Goal: Task Accomplishment & Management: Complete application form

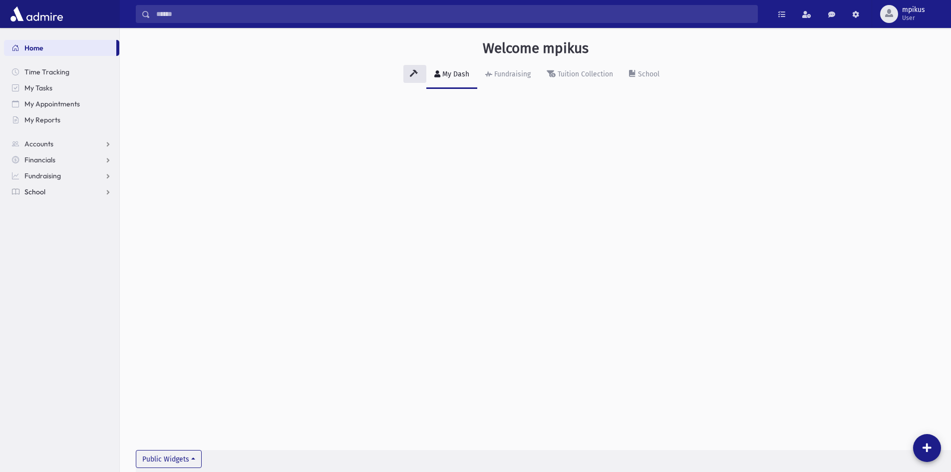
click at [51, 195] on link "School" at bounding box center [61, 192] width 115 height 16
click at [47, 223] on span "Attendance" at bounding box center [48, 223] width 37 height 9
click at [45, 230] on link "Attendance" at bounding box center [61, 224] width 115 height 16
click at [44, 224] on span "Attendance" at bounding box center [48, 223] width 37 height 9
click at [43, 244] on span "Entry" at bounding box center [46, 239] width 17 height 9
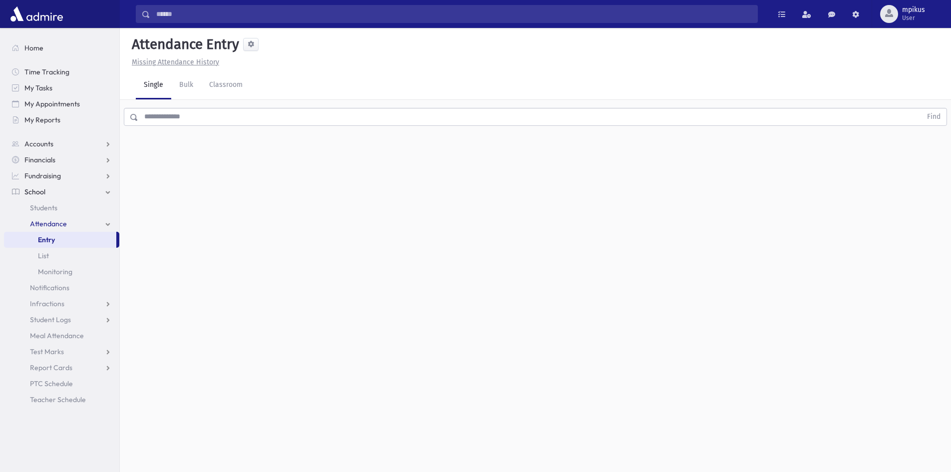
drag, startPoint x: 238, startPoint y: 125, endPoint x: 0, endPoint y: 176, distance: 243.1
click at [0, 157] on div "Search Results All Accounts" at bounding box center [475, 247] width 951 height 494
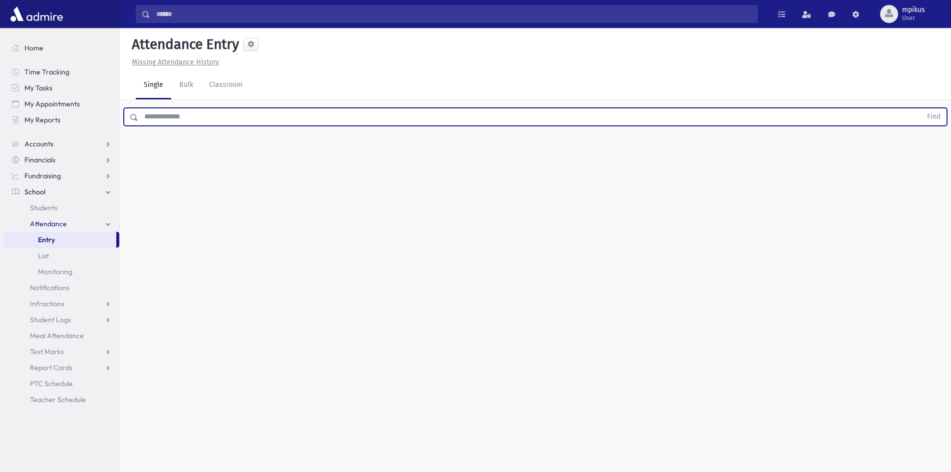
type input "*"
click at [921, 108] on button "Find" at bounding box center [933, 116] width 25 height 17
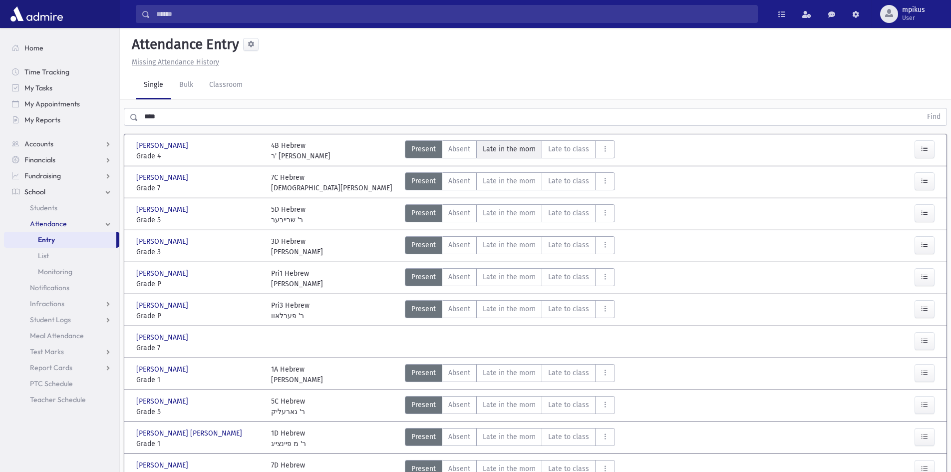
click at [503, 153] on span "Late in the morn" at bounding box center [509, 149] width 53 height 10
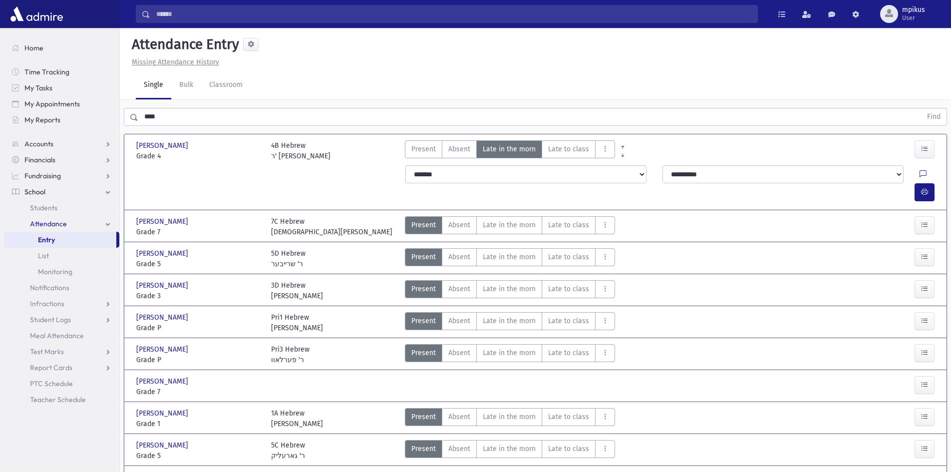
click at [919, 175] on div at bounding box center [928, 174] width 19 height 18
click at [929, 183] on button "button" at bounding box center [924, 192] width 20 height 18
drag, startPoint x: 237, startPoint y: 109, endPoint x: 0, endPoint y: 110, distance: 237.1
click at [0, 120] on div "Search Results All Accounts" at bounding box center [475, 346] width 951 height 693
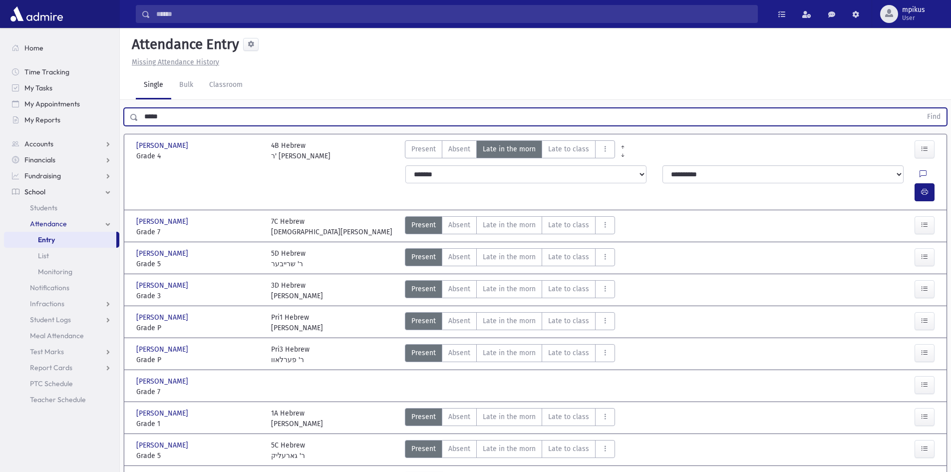
click at [921, 108] on button "Find" at bounding box center [933, 116] width 25 height 17
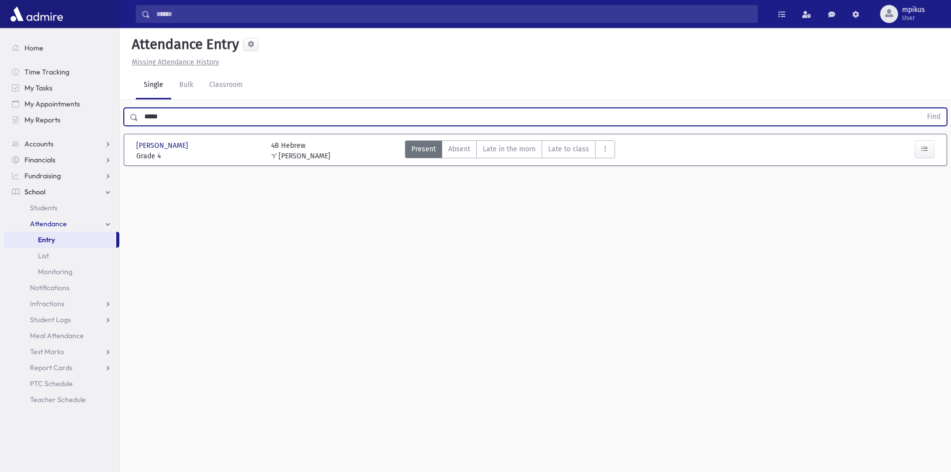
click at [500, 163] on div "Walkin, Yosef Walkin, Yosef Grade 4 Grade 4 4B Hebrew ר' רודניצקי Present P Abs…" at bounding box center [535, 149] width 806 height 31
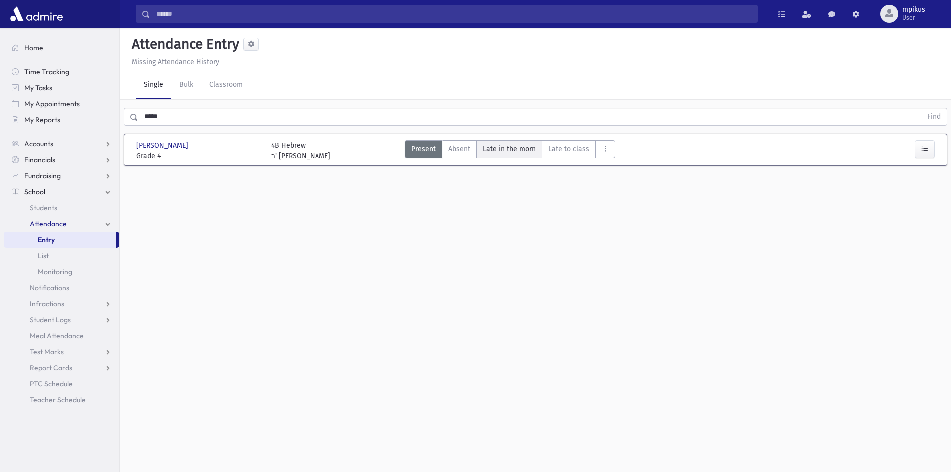
click at [497, 155] on morn"] "Late in the morn M" at bounding box center [509, 149] width 66 height 18
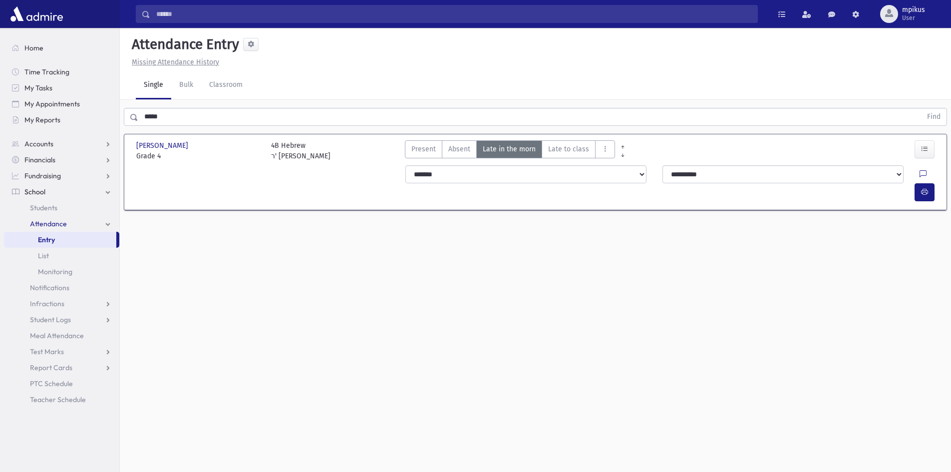
click at [942, 179] on div "**********" at bounding box center [671, 183] width 544 height 44
click at [925, 188] on icon "button" at bounding box center [924, 192] width 7 height 8
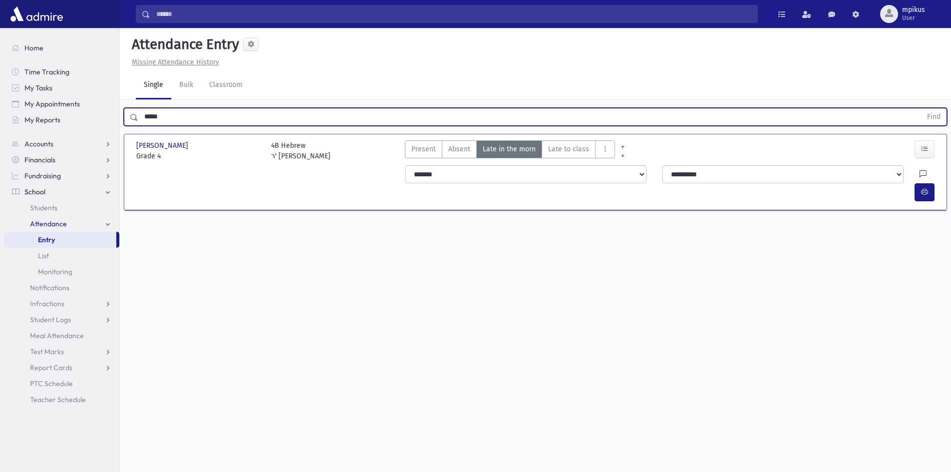
drag, startPoint x: 164, startPoint y: 108, endPoint x: 0, endPoint y: 153, distance: 170.1
click at [0, 153] on div "Search Results All Accounts" at bounding box center [475, 247] width 951 height 494
click at [921, 108] on button "Find" at bounding box center [933, 116] width 25 height 17
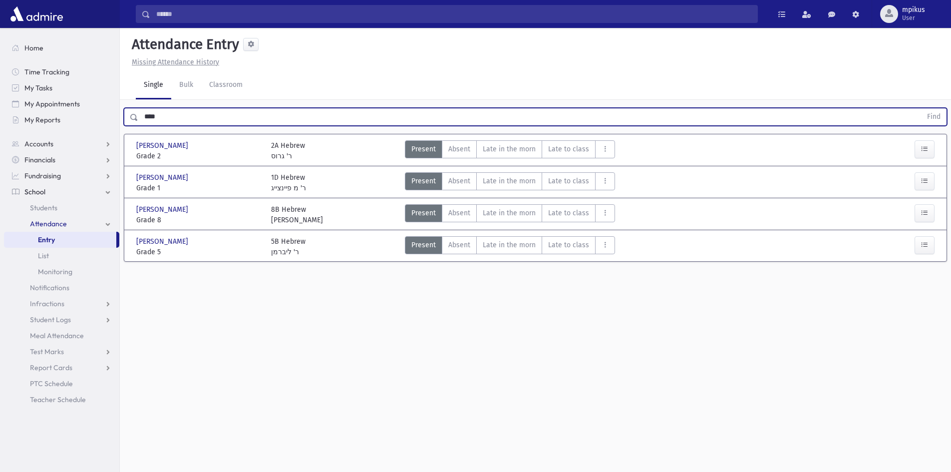
click at [921, 108] on button "Find" at bounding box center [933, 116] width 25 height 17
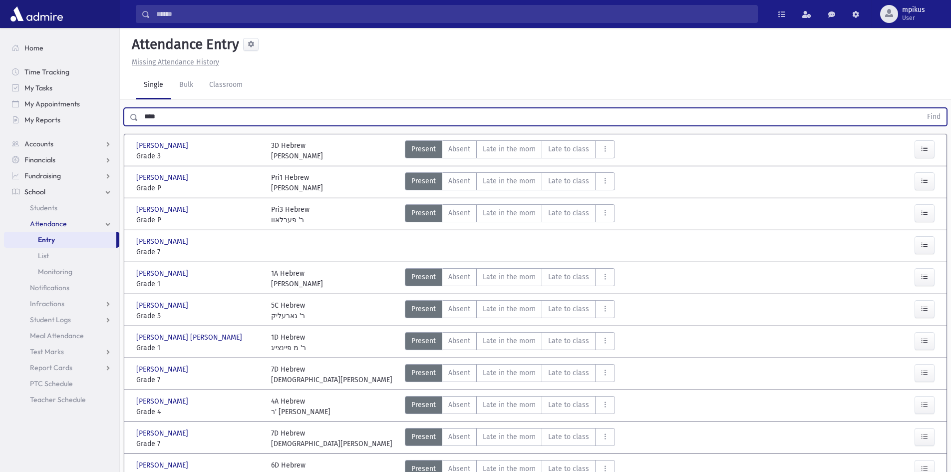
drag, startPoint x: 182, startPoint y: 117, endPoint x: 0, endPoint y: 142, distance: 183.4
click at [0, 139] on div "Search Results All Accounts" at bounding box center [475, 340] width 951 height 681
click at [921, 108] on button "Find" at bounding box center [933, 116] width 25 height 17
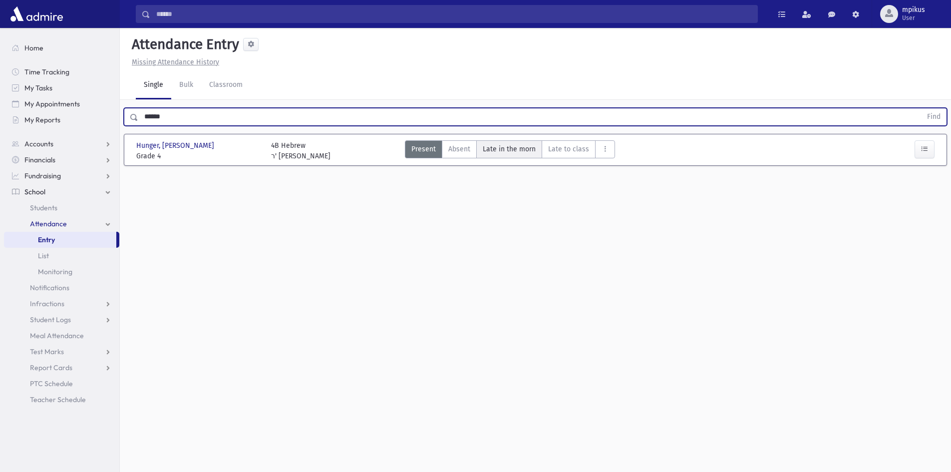
click at [502, 154] on span "Late in the morn" at bounding box center [509, 149] width 53 height 10
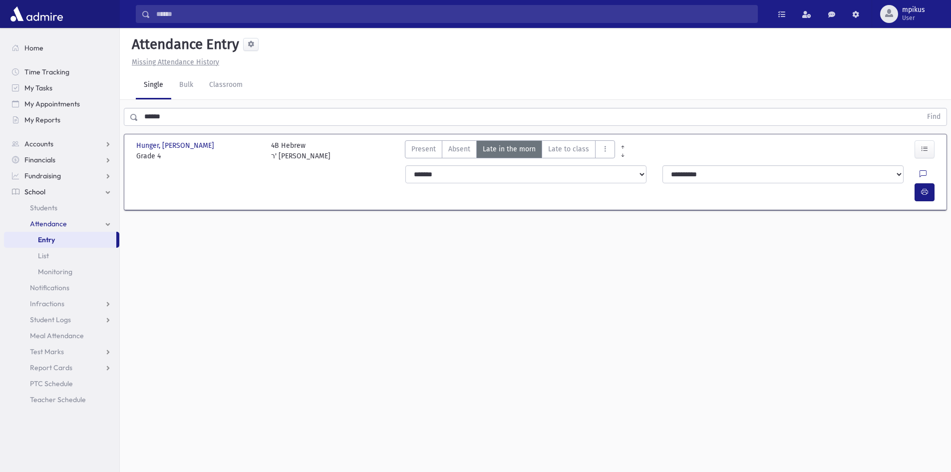
drag, startPoint x: 943, startPoint y: 175, endPoint x: 913, endPoint y: 172, distance: 30.1
click at [931, 171] on div "Hunger, Shmuel Dovid Hunger, Shmuel Dovid Grade 4 Grade 4 4B Hebrew ר' רודניצקי…" at bounding box center [535, 172] width 822 height 76
click at [919, 172] on div at bounding box center [928, 174] width 19 height 18
click at [921, 188] on icon "button" at bounding box center [924, 192] width 7 height 8
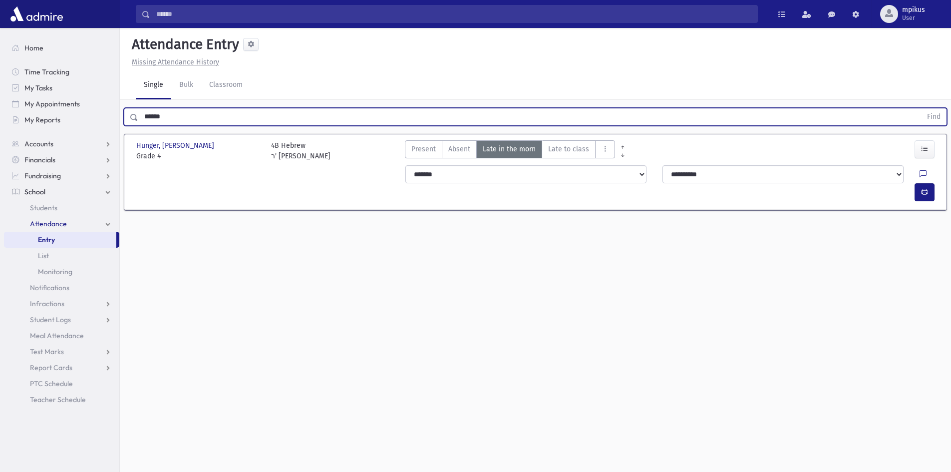
drag, startPoint x: 190, startPoint y: 120, endPoint x: 0, endPoint y: 175, distance: 197.4
click at [0, 177] on div "Search Results All Accounts" at bounding box center [475, 247] width 951 height 494
click at [921, 108] on button "Find" at bounding box center [933, 116] width 25 height 17
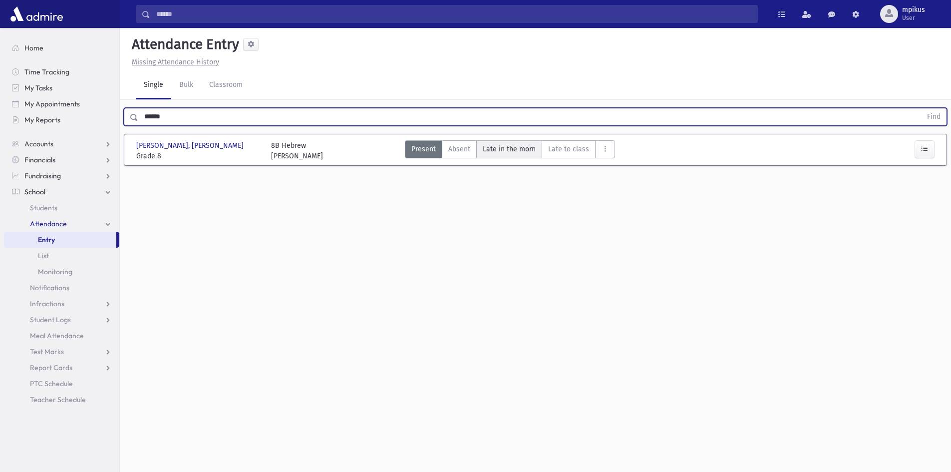
click at [523, 148] on span "Late in the morn" at bounding box center [509, 149] width 53 height 10
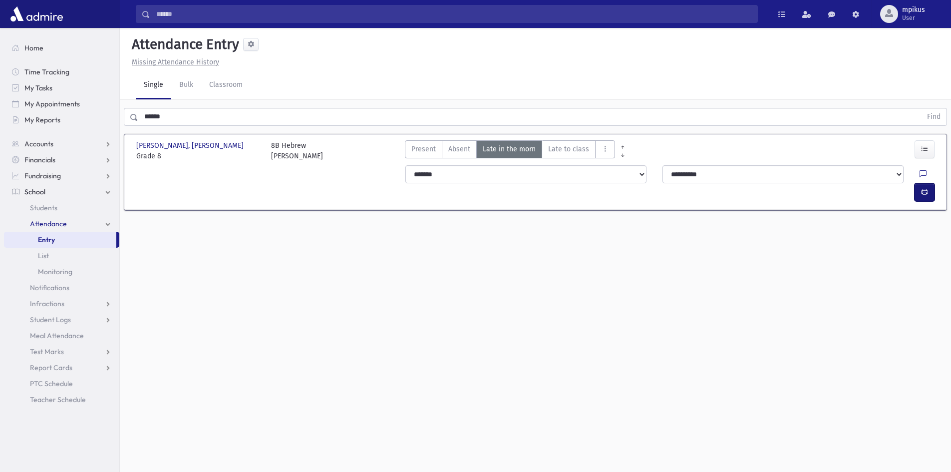
click at [921, 188] on icon "button" at bounding box center [924, 192] width 7 height 8
drag, startPoint x: 210, startPoint y: 121, endPoint x: 0, endPoint y: 213, distance: 228.8
click at [0, 204] on div "Search Results All Accounts" at bounding box center [475, 247] width 951 height 494
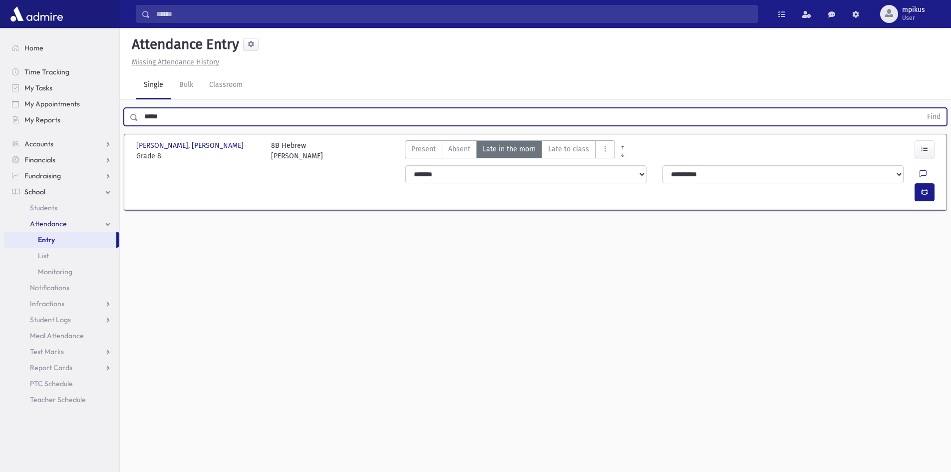
click at [921, 108] on button "Find" at bounding box center [933, 116] width 25 height 17
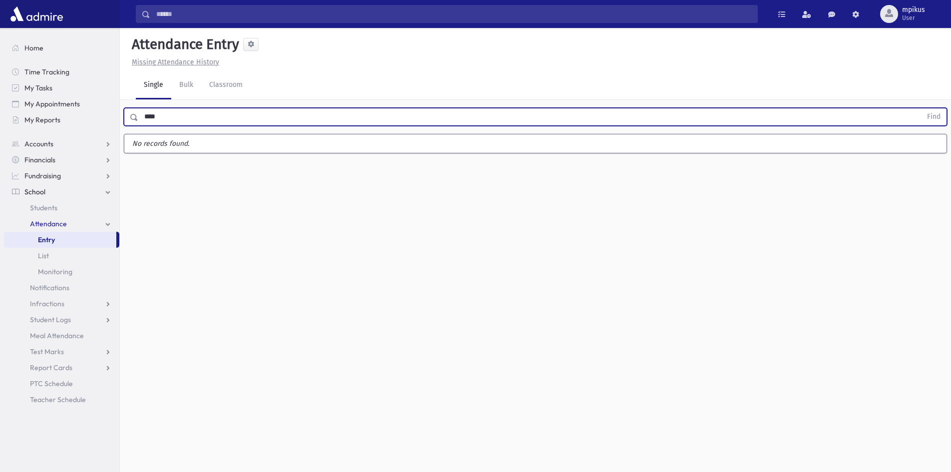
click at [921, 108] on button "Find" at bounding box center [933, 116] width 25 height 17
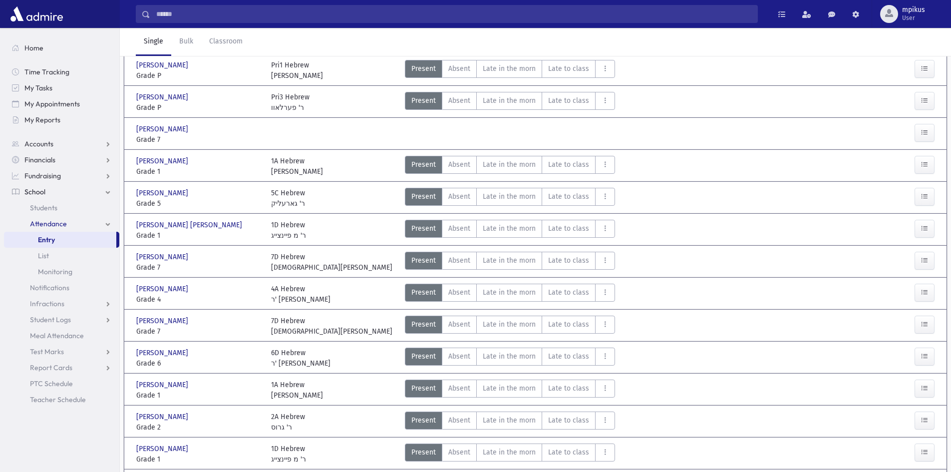
scroll to position [150, 0]
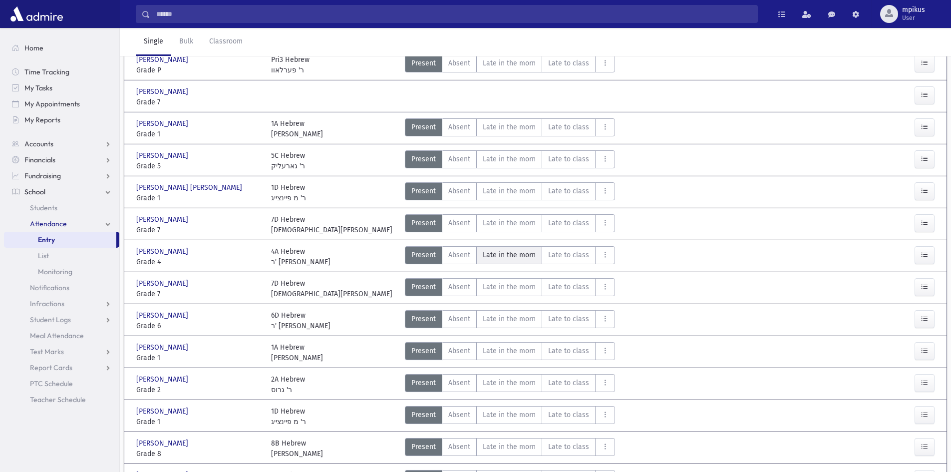
click at [505, 259] on span "Late in the morn" at bounding box center [509, 255] width 53 height 10
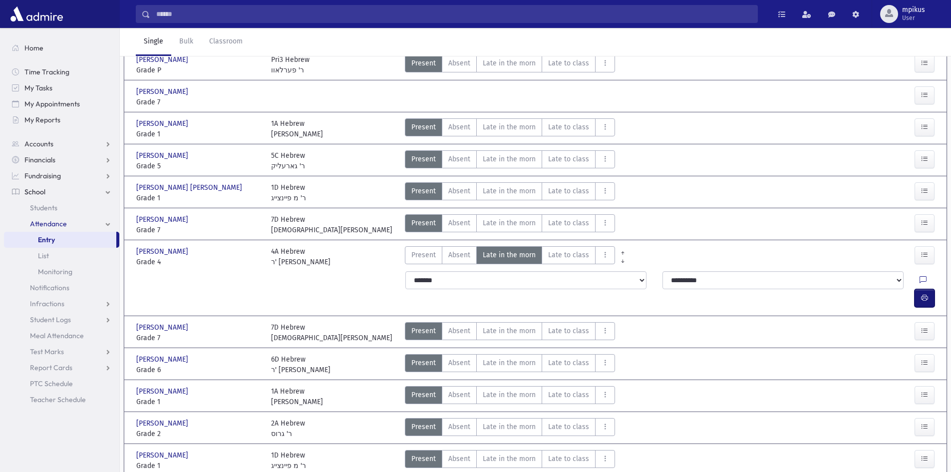
click at [928, 289] on button "button" at bounding box center [924, 298] width 20 height 18
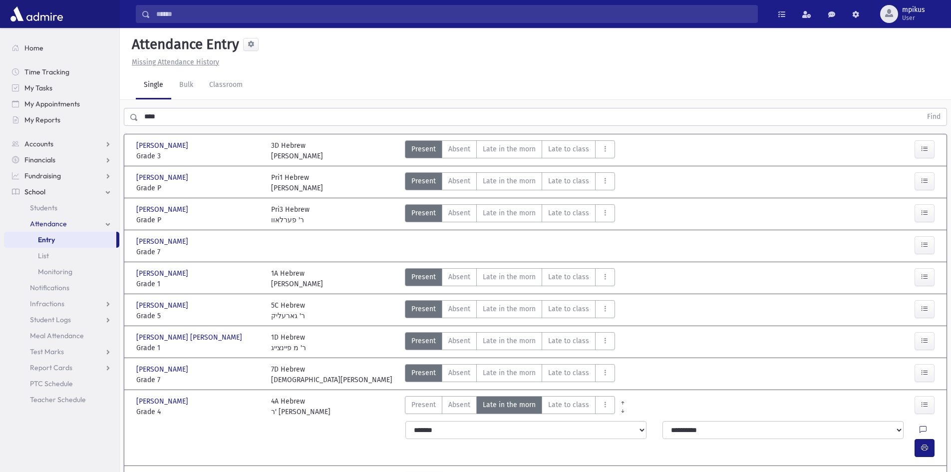
drag, startPoint x: 185, startPoint y: 116, endPoint x: 0, endPoint y: 50, distance: 196.1
click at [0, 50] on div "Search Results All Accounts" at bounding box center [475, 362] width 951 height 725
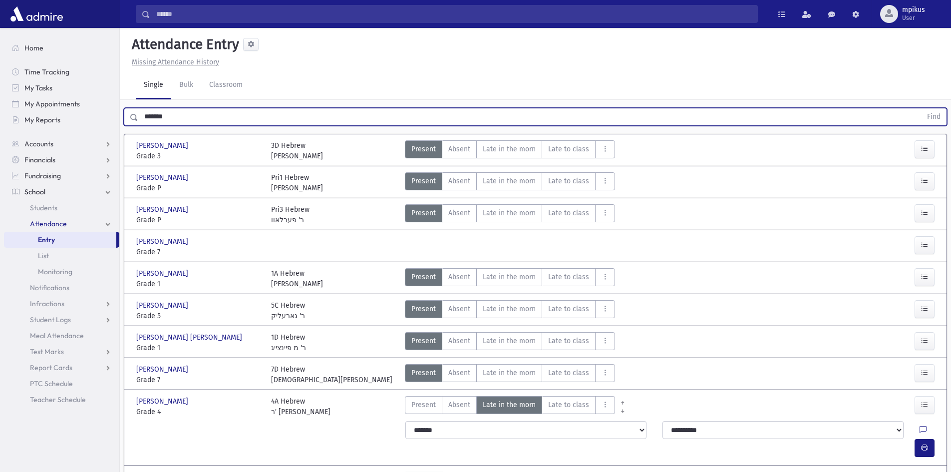
click at [921, 108] on button "Find" at bounding box center [933, 116] width 25 height 17
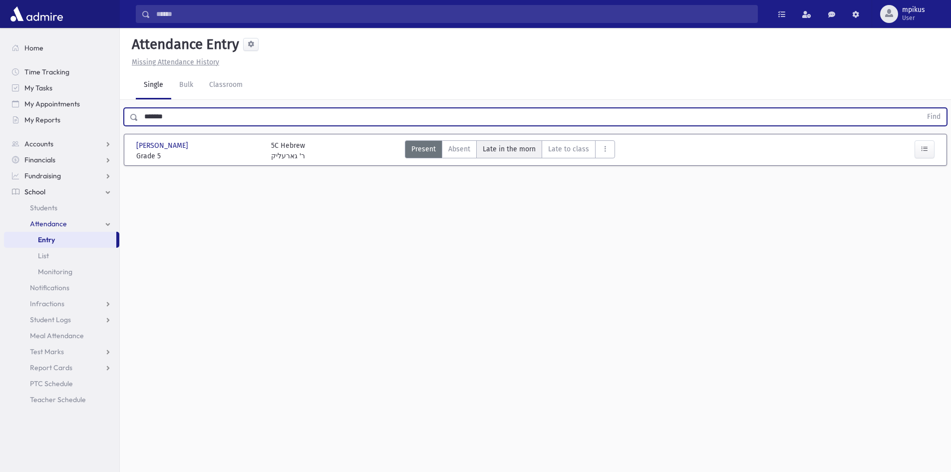
click at [496, 151] on span "Late in the morn" at bounding box center [509, 149] width 53 height 10
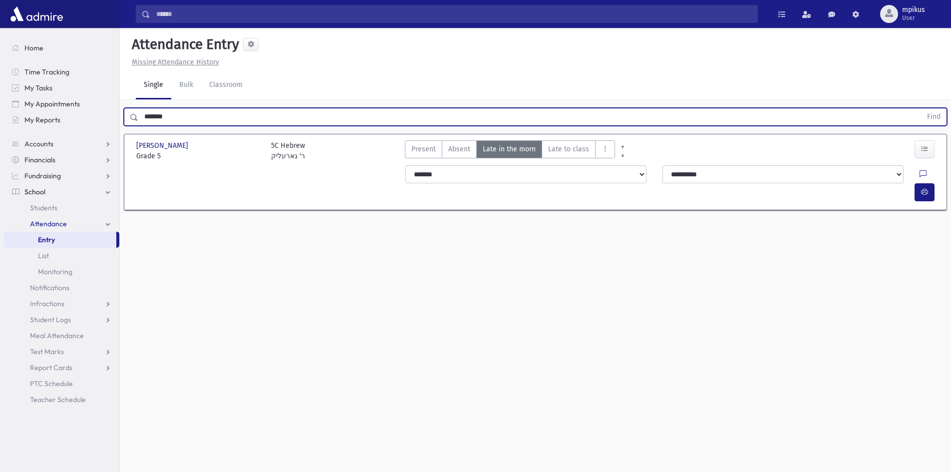
click at [238, 119] on input "*******" at bounding box center [529, 117] width 783 height 18
drag, startPoint x: 238, startPoint y: 119, endPoint x: 197, endPoint y: 120, distance: 40.9
click at [197, 120] on input "*******" at bounding box center [529, 117] width 783 height 18
type input "*****"
click at [921, 108] on button "Find" at bounding box center [933, 116] width 25 height 17
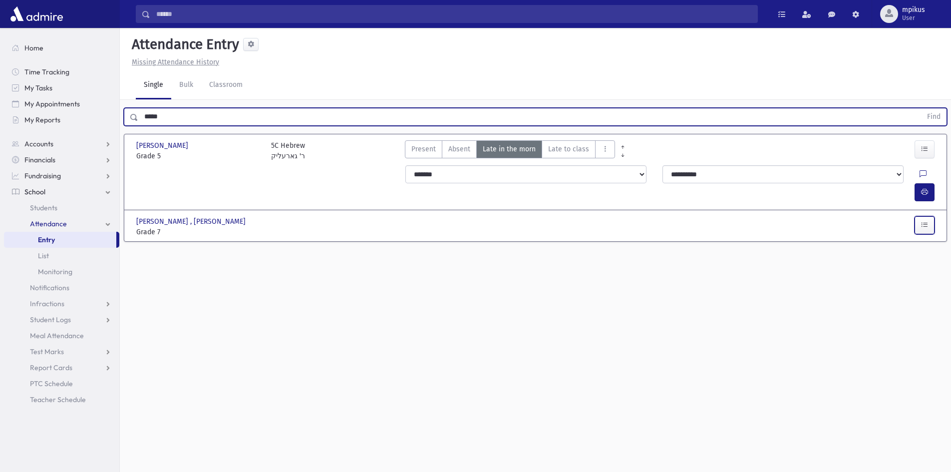
click at [919, 216] on button "button" at bounding box center [924, 225] width 20 height 18
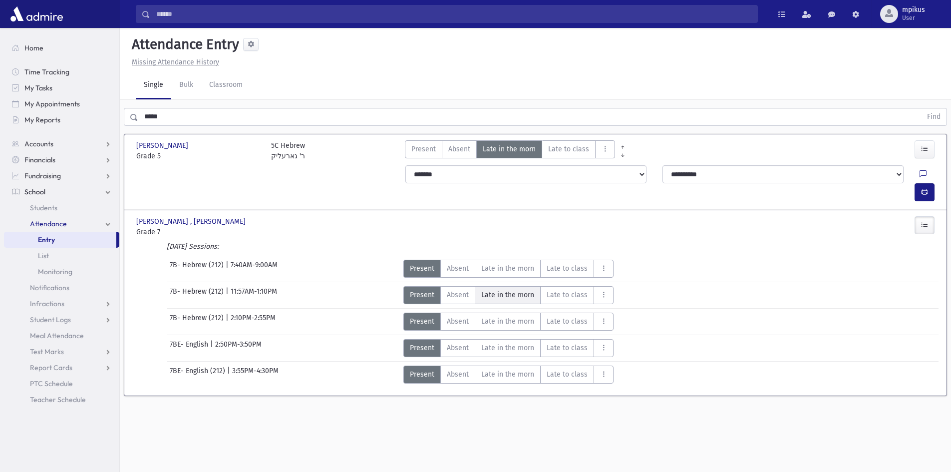
click at [484, 289] on span "Late in the morn" at bounding box center [507, 294] width 53 height 10
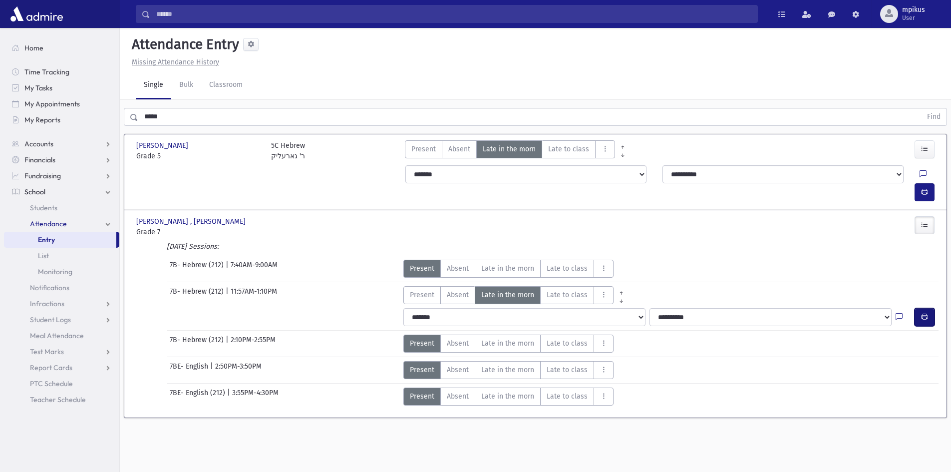
click at [916, 308] on button "button" at bounding box center [924, 317] width 20 height 18
click at [424, 148] on span "Present" at bounding box center [423, 149] width 24 height 10
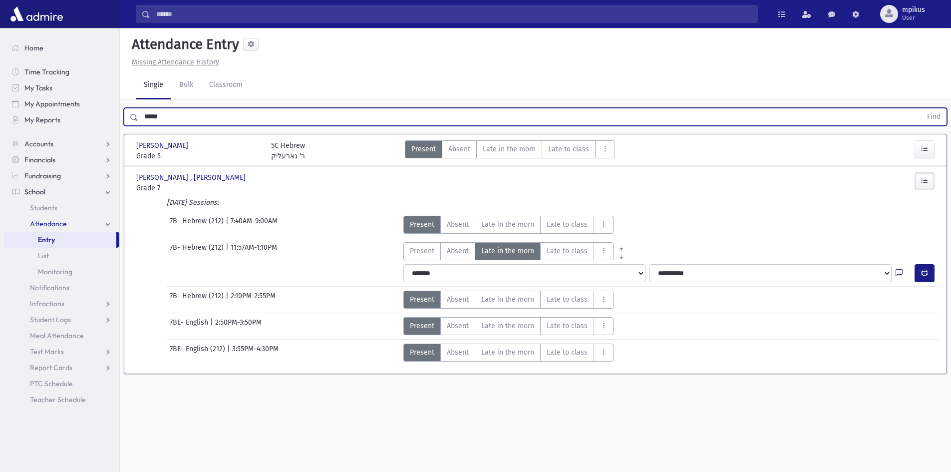
click at [318, 119] on input "*****" at bounding box center [529, 117] width 783 height 18
drag, startPoint x: 318, startPoint y: 119, endPoint x: 89, endPoint y: 115, distance: 229.6
click at [90, 115] on div "Search Results All Accounts" at bounding box center [475, 247] width 951 height 494
click at [921, 108] on button "Find" at bounding box center [933, 116] width 25 height 17
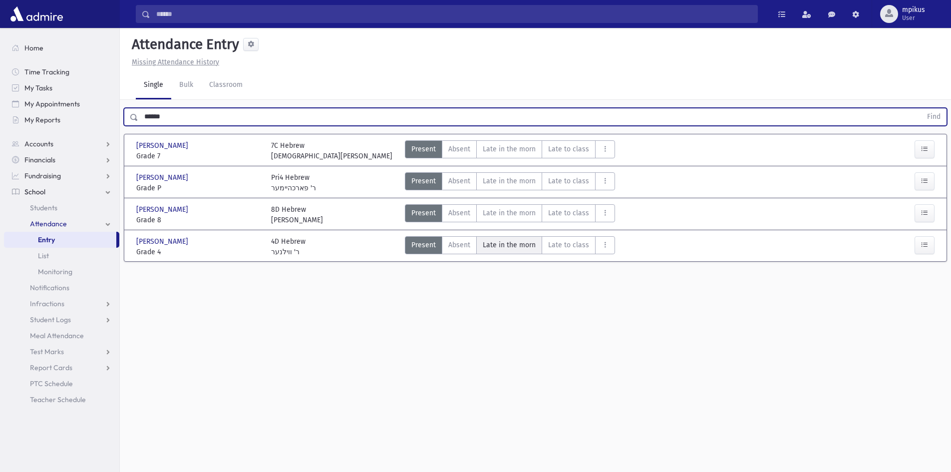
click at [521, 236] on morn"] "Late in the morn M" at bounding box center [509, 245] width 66 height 18
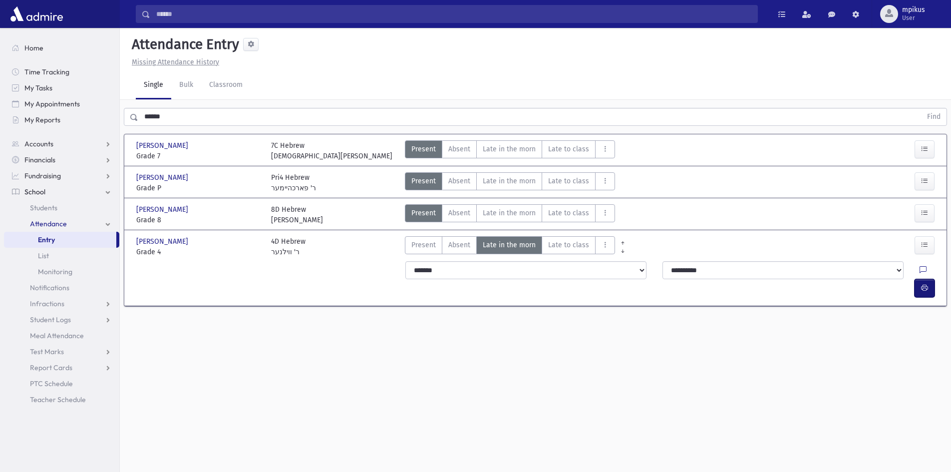
click at [915, 279] on button "button" at bounding box center [924, 288] width 20 height 18
drag, startPoint x: 176, startPoint y: 122, endPoint x: 0, endPoint y: 131, distance: 175.9
click at [0, 135] on div "Search Results All Accounts" at bounding box center [475, 247] width 951 height 494
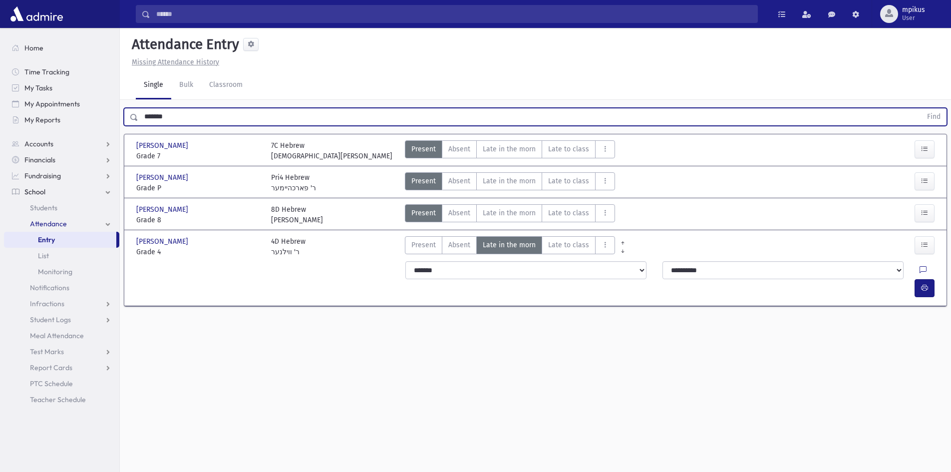
click at [921, 108] on button "Find" at bounding box center [933, 116] width 25 height 17
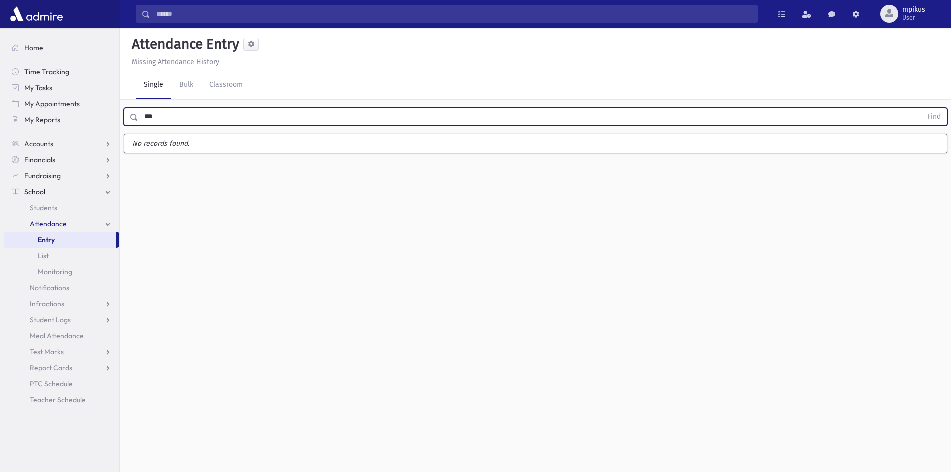
click at [921, 108] on button "Find" at bounding box center [933, 116] width 25 height 17
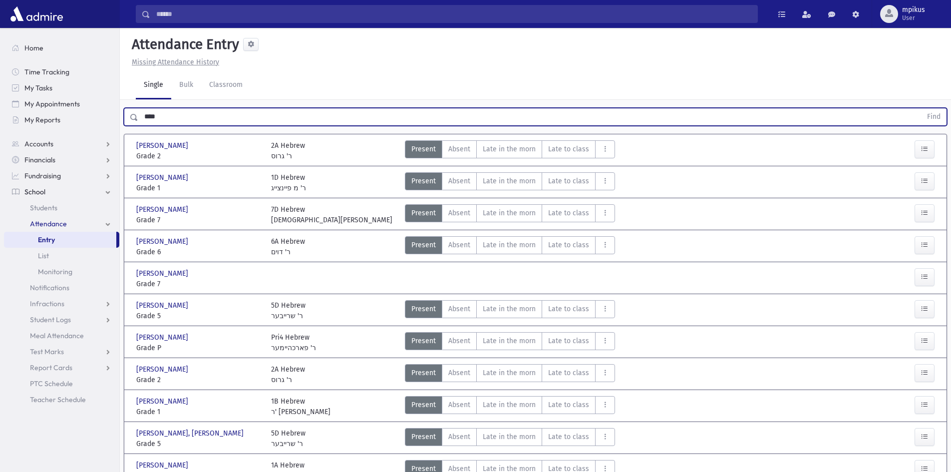
click at [921, 108] on button "Find" at bounding box center [933, 116] width 25 height 17
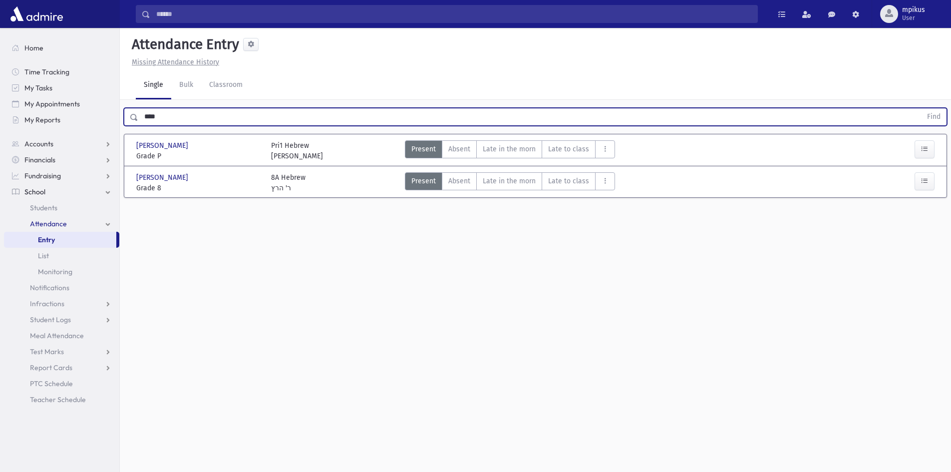
click at [513, 169] on div "Oelbaum, Moshe Oelbaum, Moshe Grade 8 Grade 8 8A Hebrew ר' הרץ Present P Absent…" at bounding box center [535, 181] width 806 height 31
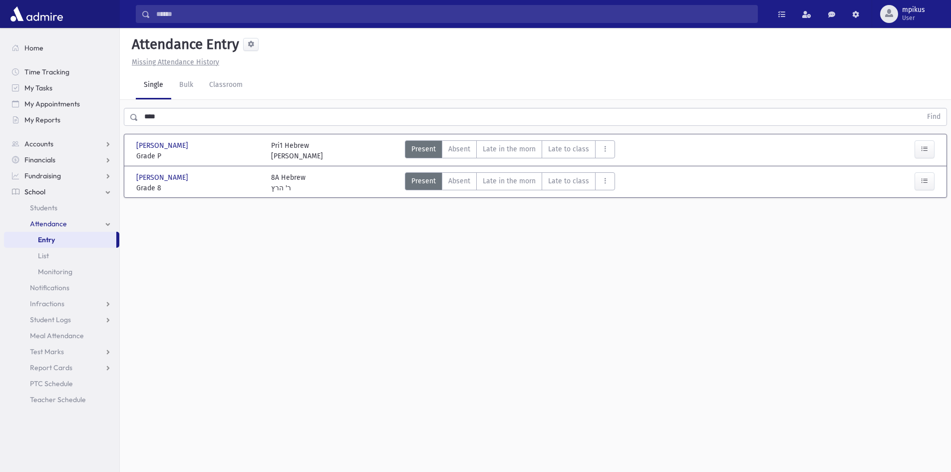
click at [528, 171] on div "Oelbaum, Moshe Oelbaum, Moshe Grade 8 Grade 8 8A Hebrew ר' הרץ Present P Absent…" at bounding box center [535, 181] width 816 height 23
click at [537, 178] on morn"] "Late in the morn M" at bounding box center [509, 181] width 66 height 18
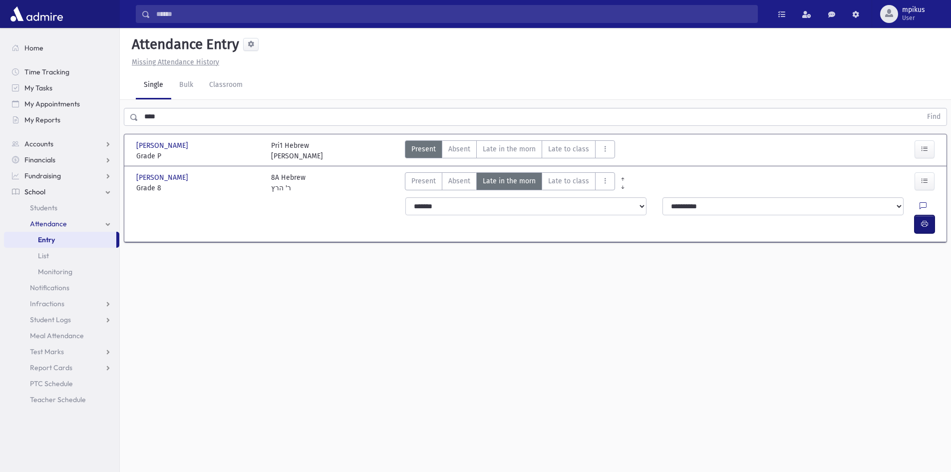
click at [927, 215] on button "button" at bounding box center [924, 224] width 20 height 18
drag, startPoint x: 203, startPoint y: 113, endPoint x: 0, endPoint y: 184, distance: 215.0
click at [0, 174] on div "Search Results All Accounts" at bounding box center [475, 247] width 951 height 494
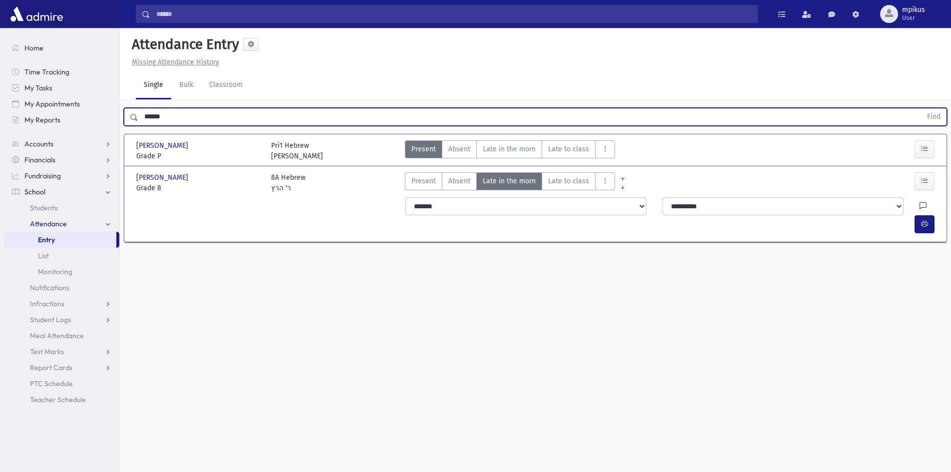
click at [921, 108] on button "Find" at bounding box center [933, 116] width 25 height 17
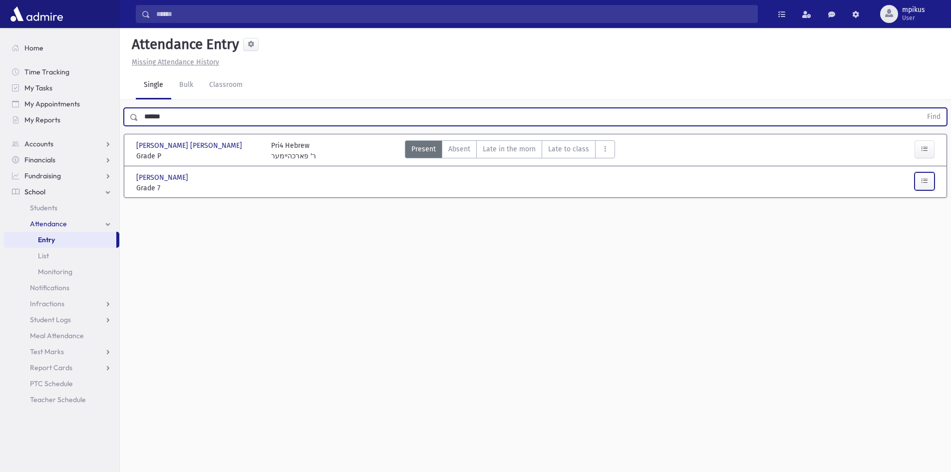
click at [931, 173] on button "button" at bounding box center [924, 181] width 20 height 18
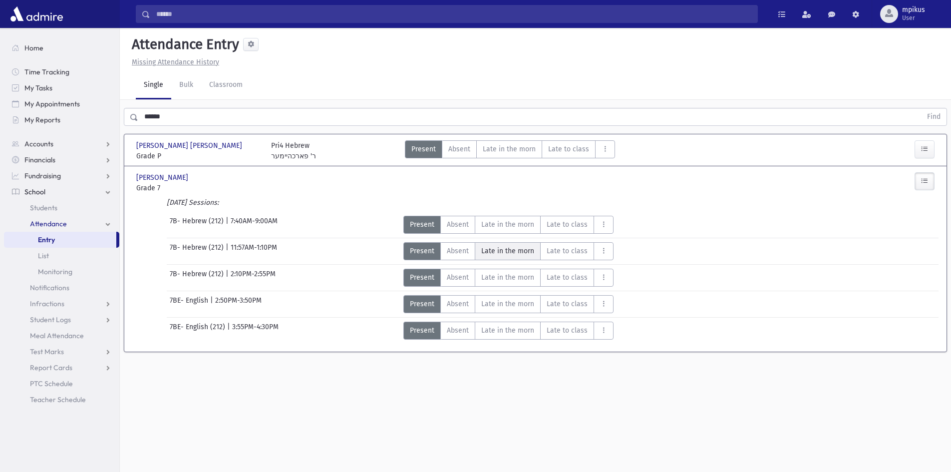
click at [498, 250] on span "Late in the morn" at bounding box center [507, 251] width 53 height 10
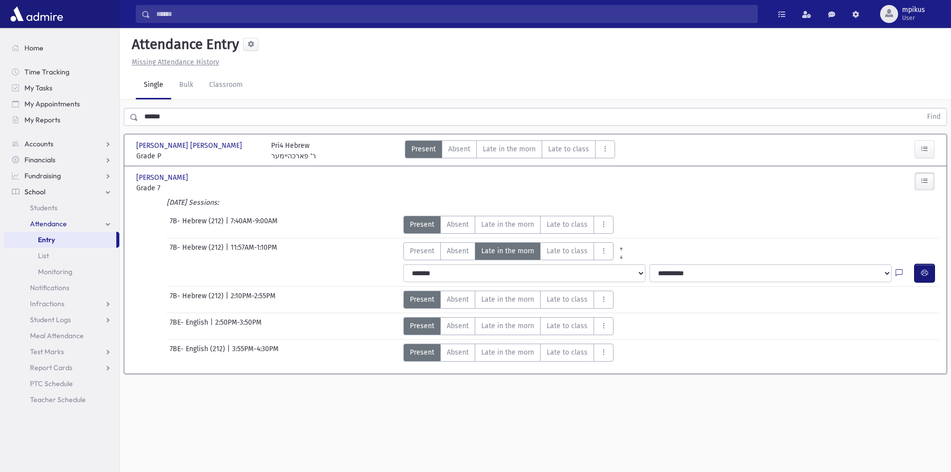
drag, startPoint x: 925, startPoint y: 276, endPoint x: 913, endPoint y: 268, distance: 14.8
click at [923, 275] on icon "button" at bounding box center [924, 273] width 7 height 8
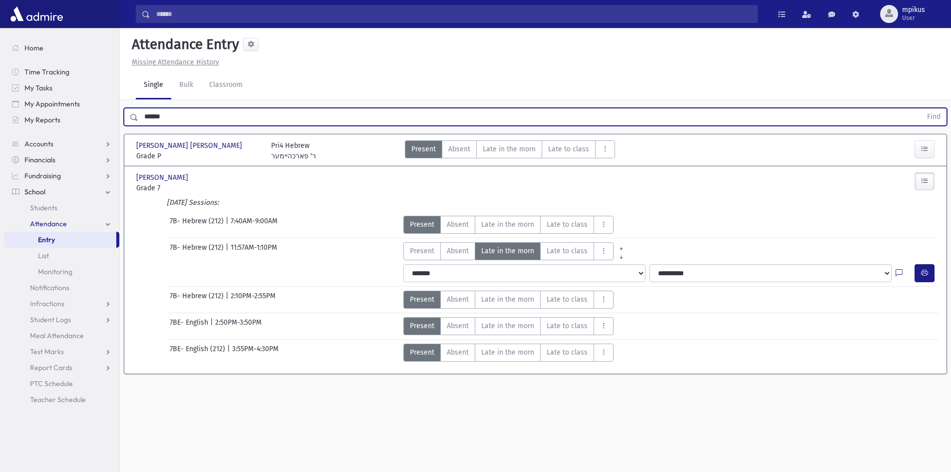
drag, startPoint x: 244, startPoint y: 107, endPoint x: 0, endPoint y: 104, distance: 244.1
click at [0, 107] on div "Search Results All Accounts" at bounding box center [475, 247] width 951 height 494
click at [921, 108] on button "Find" at bounding box center [933, 116] width 25 height 17
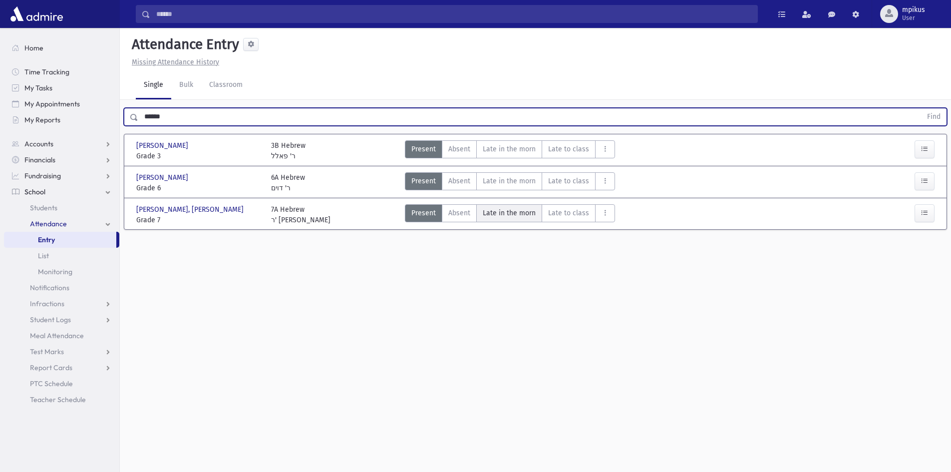
click at [520, 211] on span "Late in the morn" at bounding box center [509, 213] width 53 height 10
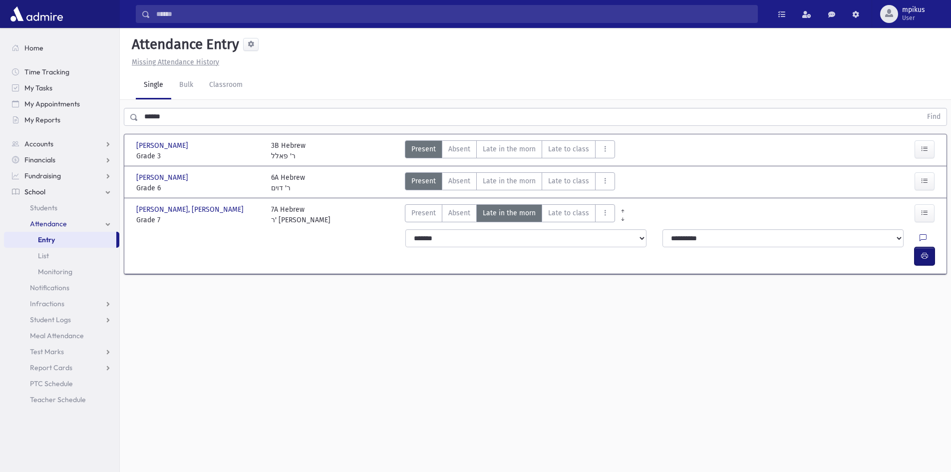
click at [931, 247] on button "button" at bounding box center [924, 256] width 20 height 18
click at [426, 216] on span "Present" at bounding box center [423, 213] width 24 height 10
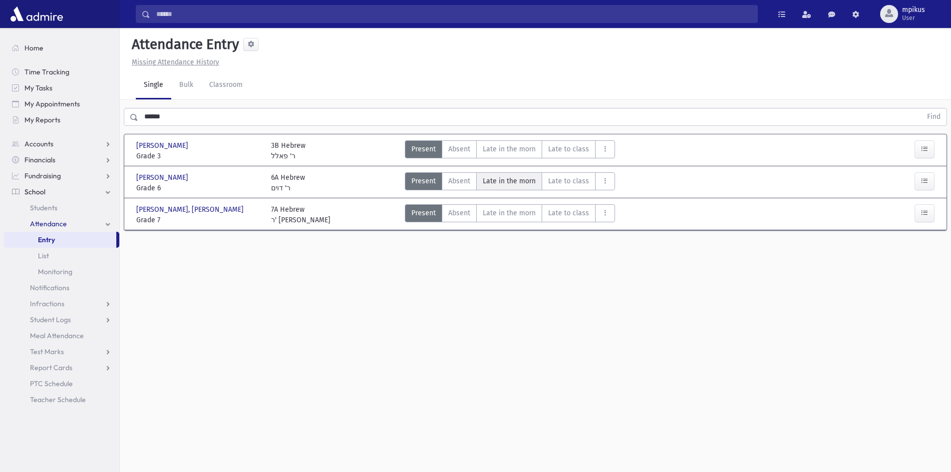
click at [523, 184] on span "Late in the morn" at bounding box center [509, 181] width 53 height 10
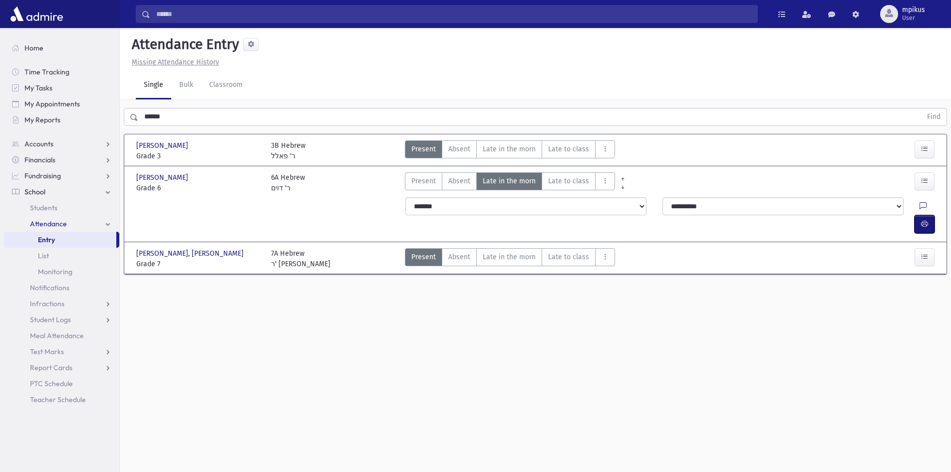
click at [922, 215] on button "button" at bounding box center [924, 224] width 20 height 18
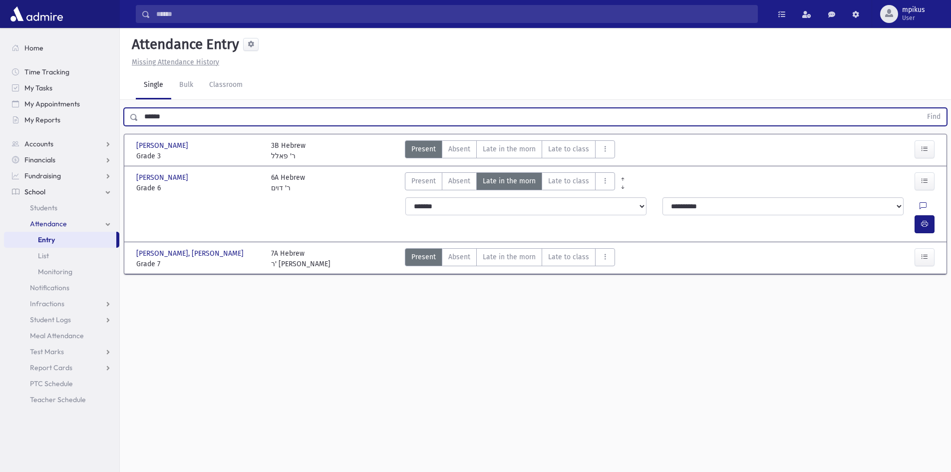
drag, startPoint x: 217, startPoint y: 118, endPoint x: 0, endPoint y: 295, distance: 280.2
click at [0, 213] on div "Search Results All Accounts" at bounding box center [475, 247] width 951 height 494
click at [921, 108] on button "Find" at bounding box center [933, 116] width 25 height 17
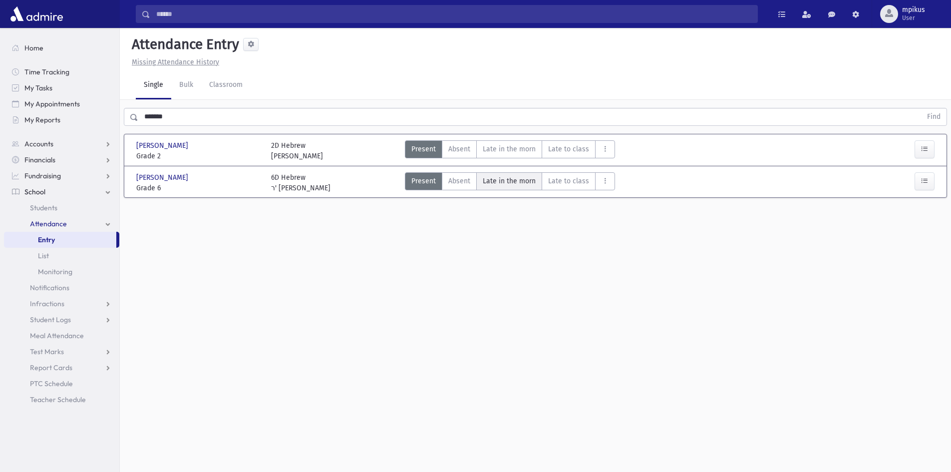
click at [505, 176] on span "Late in the morn" at bounding box center [509, 181] width 53 height 10
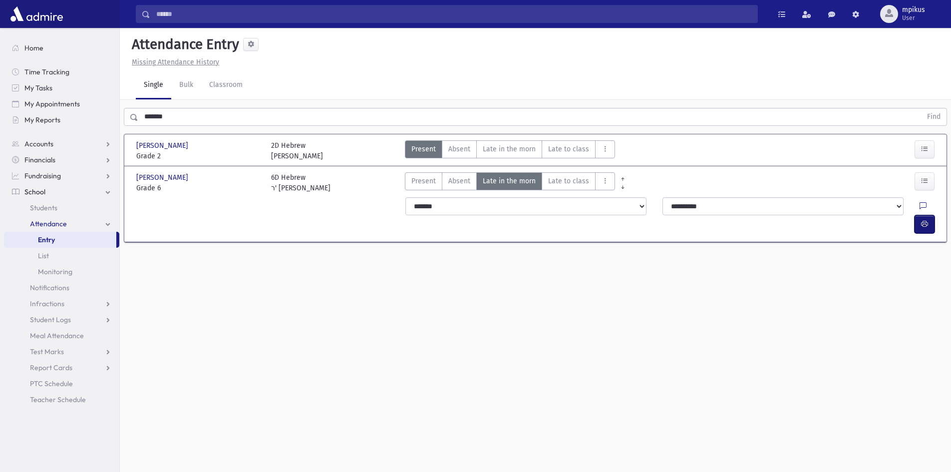
click at [919, 196] on div "**********" at bounding box center [671, 215] width 544 height 44
click at [935, 215] on div at bounding box center [926, 224] width 24 height 18
click at [926, 220] on icon "button" at bounding box center [924, 224] width 7 height 8
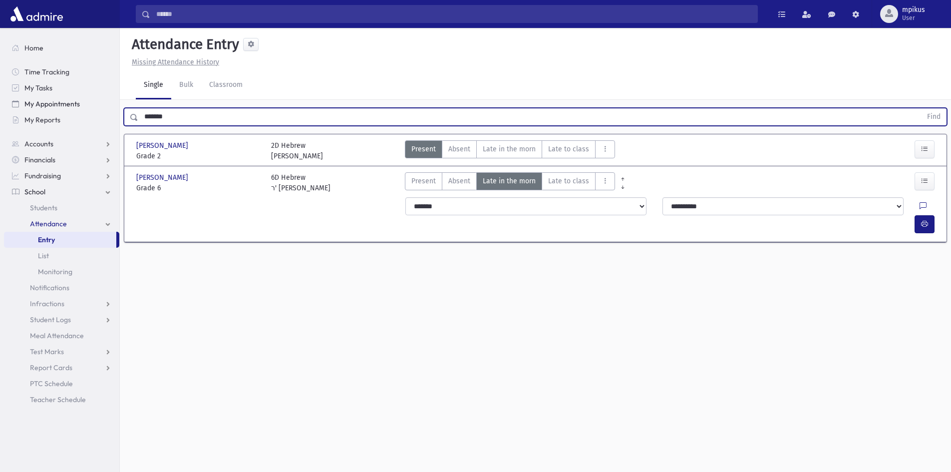
drag, startPoint x: 223, startPoint y: 116, endPoint x: 81, endPoint y: 110, distance: 141.3
click at [81, 110] on div "Search Results All Accounts" at bounding box center [475, 247] width 951 height 494
click at [921, 108] on button "Find" at bounding box center [933, 116] width 25 height 17
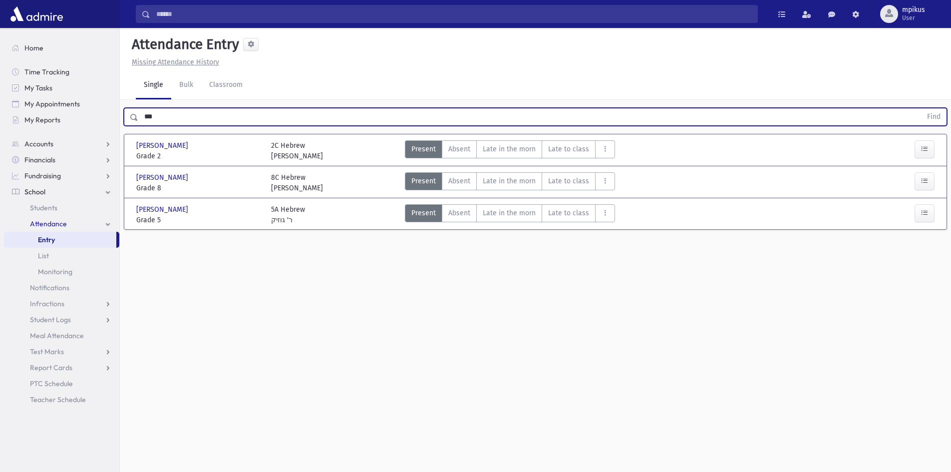
drag, startPoint x: 175, startPoint y: 115, endPoint x: 0, endPoint y: 96, distance: 176.1
click at [0, 96] on div "Search Results All Accounts" at bounding box center [475, 247] width 951 height 494
click at [921, 108] on button "Find" at bounding box center [933, 116] width 25 height 17
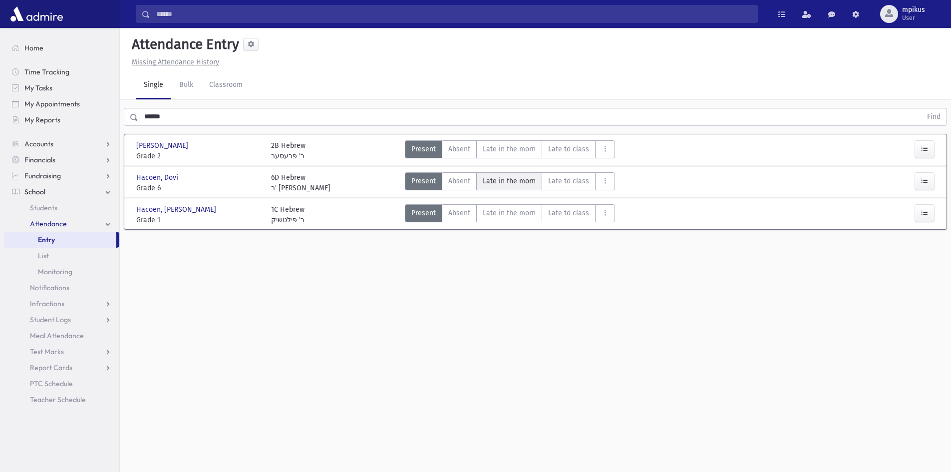
click at [502, 179] on span "Late in the morn" at bounding box center [509, 181] width 53 height 10
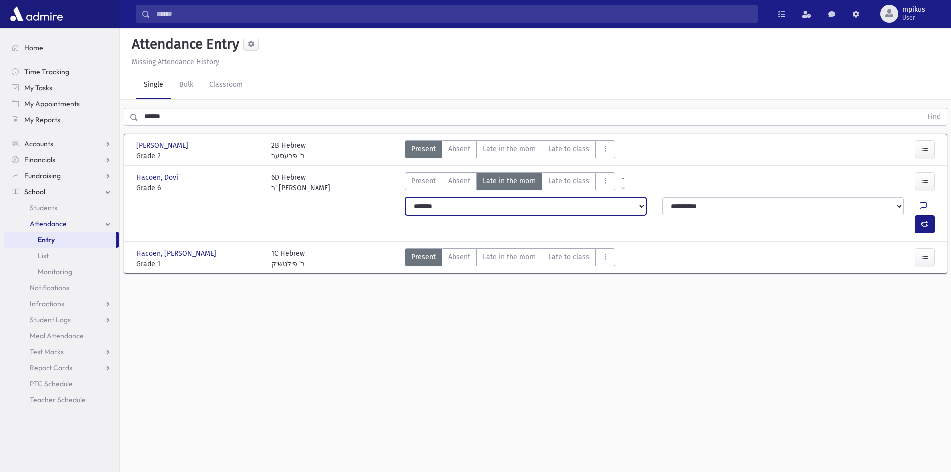
click at [500, 208] on select "**********" at bounding box center [525, 206] width 241 height 18
click at [405, 197] on select "**********" at bounding box center [525, 206] width 241 height 18
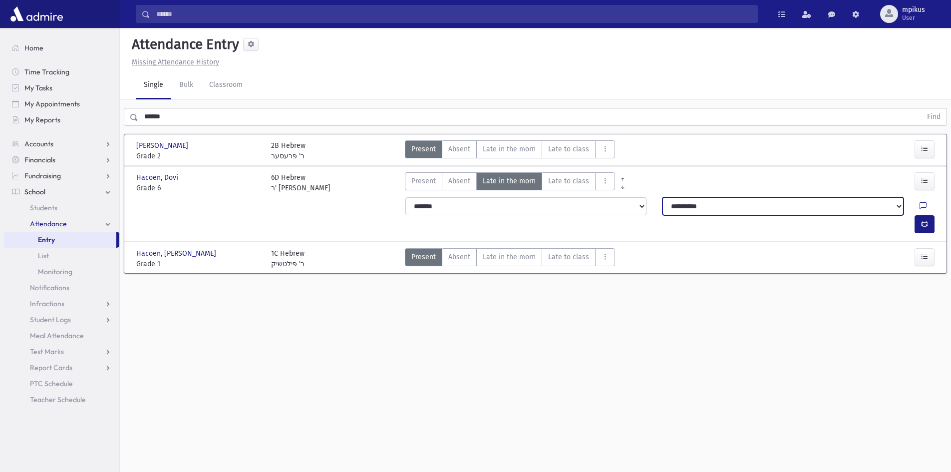
click at [843, 203] on select "**********" at bounding box center [782, 206] width 241 height 18
click at [662, 197] on select "**********" at bounding box center [782, 206] width 241 height 18
click at [923, 220] on icon "button" at bounding box center [924, 224] width 7 height 8
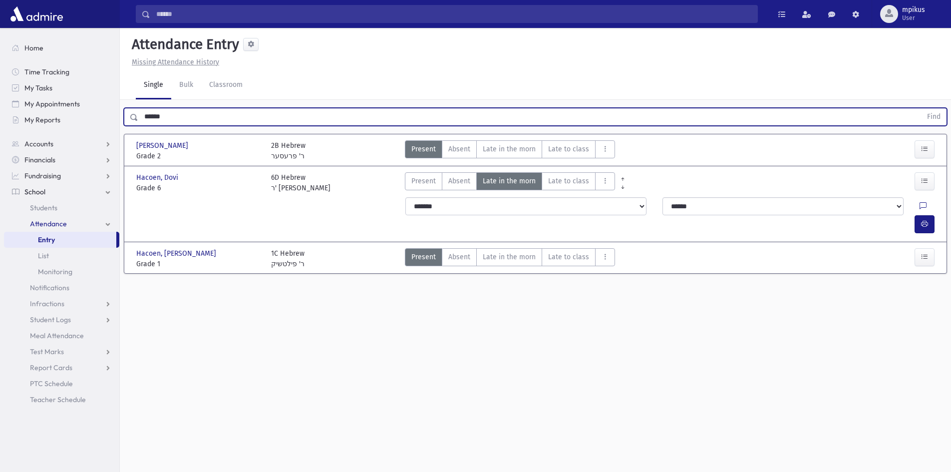
drag, startPoint x: 184, startPoint y: 110, endPoint x: 0, endPoint y: 100, distance: 184.5
click at [0, 100] on div "Search Results All Accounts" at bounding box center [475, 247] width 951 height 494
click at [921, 108] on button "Find" at bounding box center [933, 116] width 25 height 17
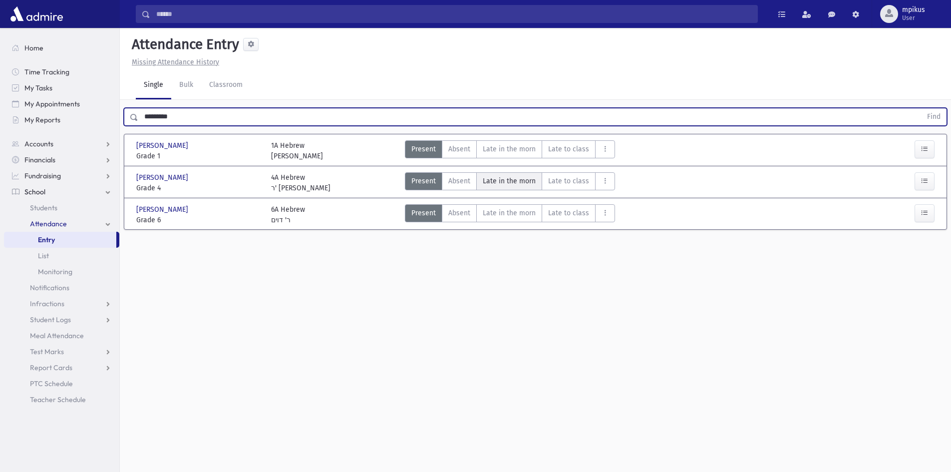
click at [510, 184] on span "Late in the morn" at bounding box center [509, 181] width 53 height 10
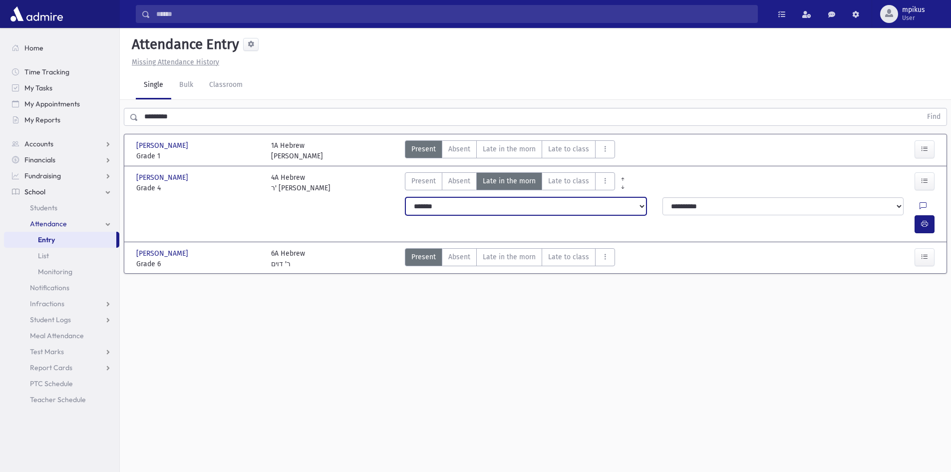
click at [513, 210] on select "**********" at bounding box center [525, 206] width 241 height 18
click at [405, 197] on select "**********" at bounding box center [525, 206] width 241 height 18
click at [926, 220] on icon "button" at bounding box center [924, 224] width 7 height 8
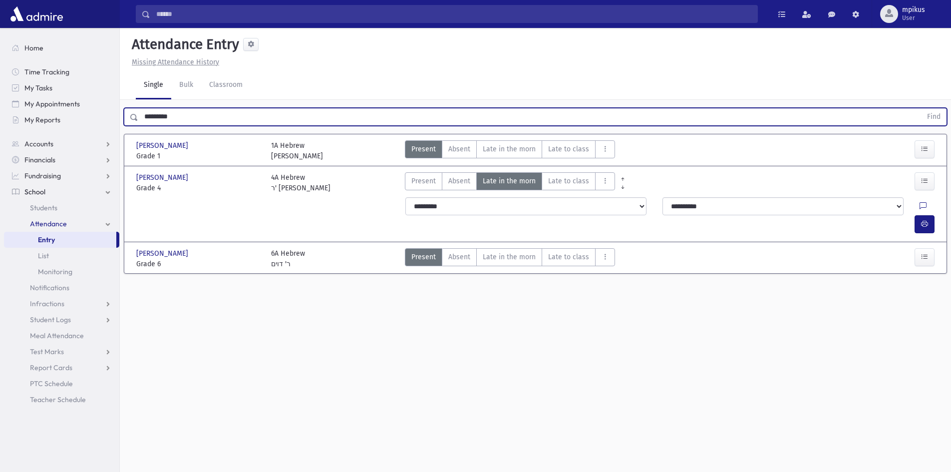
drag, startPoint x: 230, startPoint y: 116, endPoint x: 0, endPoint y: 85, distance: 232.1
click at [0, 85] on div "Search Results All Accounts" at bounding box center [475, 247] width 951 height 494
click at [921, 108] on button "Find" at bounding box center [933, 116] width 25 height 17
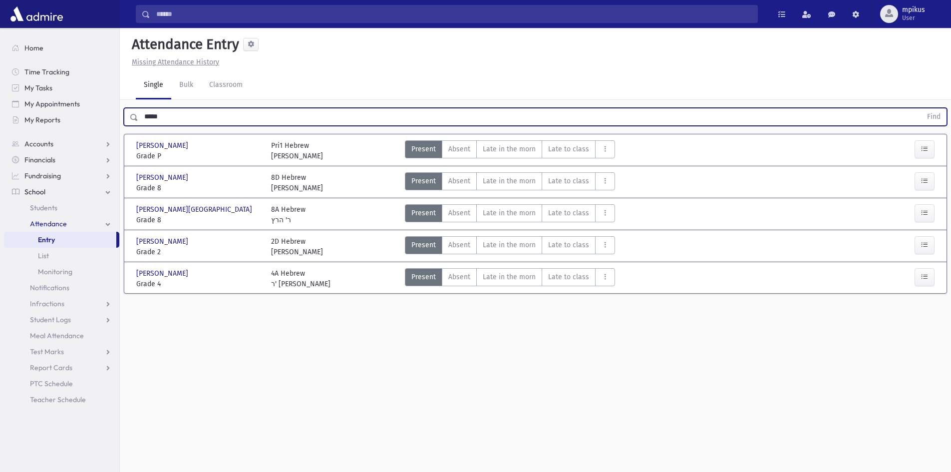
click at [921, 108] on button "Find" at bounding box center [933, 116] width 25 height 17
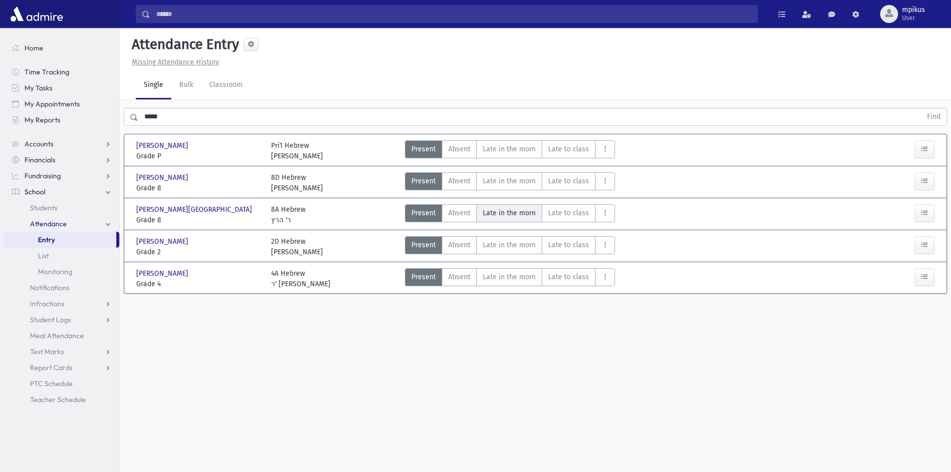
click at [509, 208] on span "Late in the morn" at bounding box center [509, 213] width 53 height 10
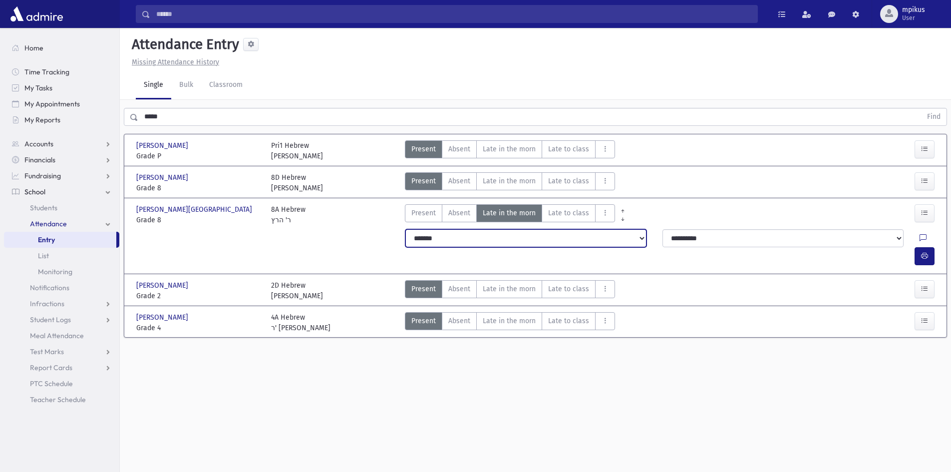
click at [527, 235] on select "**********" at bounding box center [525, 238] width 241 height 18
click at [405, 229] on select "**********" at bounding box center [525, 238] width 241 height 18
click at [923, 247] on button "button" at bounding box center [924, 256] width 20 height 18
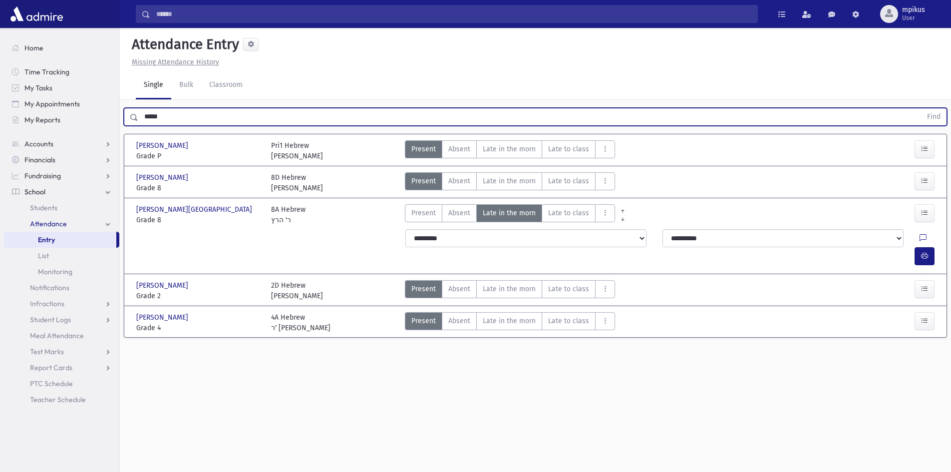
drag, startPoint x: 179, startPoint y: 115, endPoint x: 122, endPoint y: 107, distance: 57.9
click at [122, 107] on div "***** Find" at bounding box center [535, 115] width 831 height 30
click at [921, 108] on button "Find" at bounding box center [933, 116] width 25 height 17
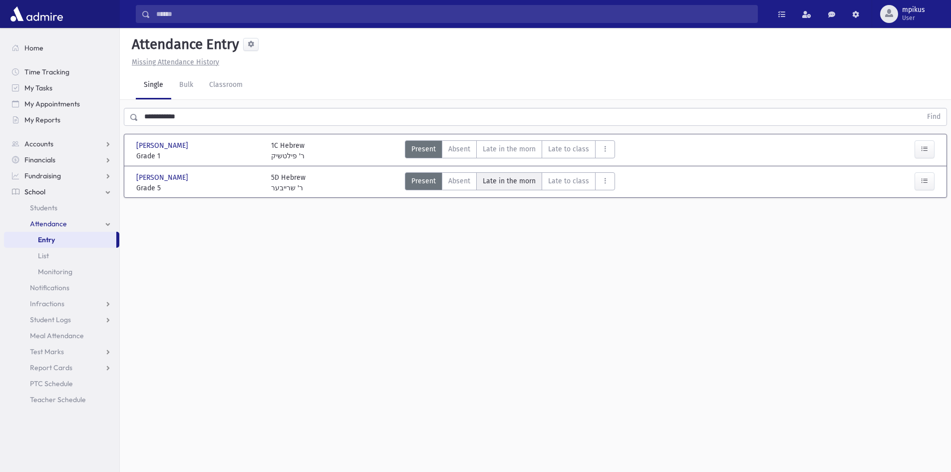
click at [500, 179] on span "Late in the morn" at bounding box center [509, 181] width 53 height 10
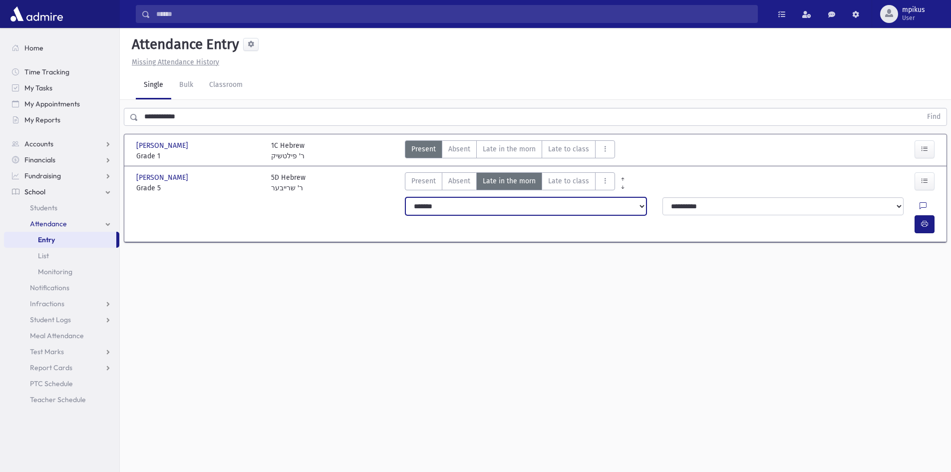
click at [478, 206] on select "**********" at bounding box center [525, 206] width 241 height 18
click at [405, 197] on select "**********" at bounding box center [525, 206] width 241 height 18
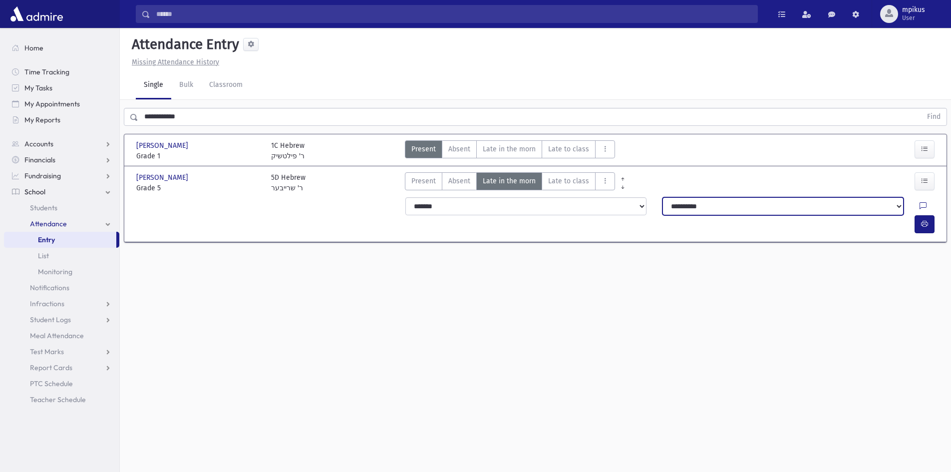
click at [695, 209] on select "**********" at bounding box center [782, 206] width 241 height 18
click at [662, 197] on select "**********" at bounding box center [782, 206] width 241 height 18
click at [923, 220] on icon "button" at bounding box center [924, 224] width 7 height 8
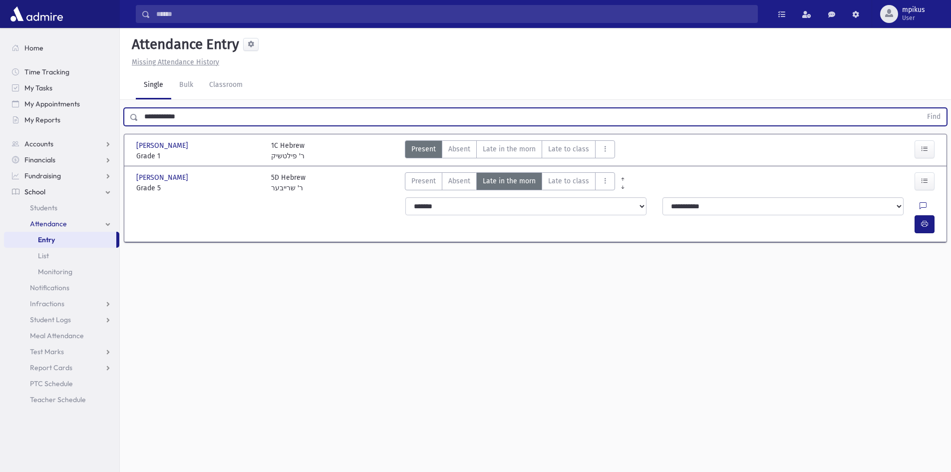
drag, startPoint x: 198, startPoint y: 125, endPoint x: 0, endPoint y: 92, distance: 200.4
click at [0, 92] on div "Search Results All Accounts" at bounding box center [475, 247] width 951 height 494
type input "*******"
click at [921, 108] on button "Find" at bounding box center [933, 116] width 25 height 17
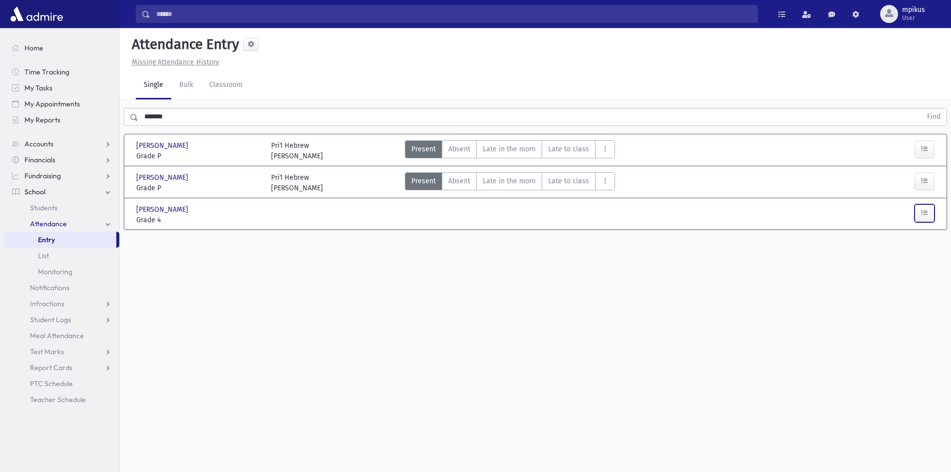
click at [928, 209] on button "button" at bounding box center [924, 213] width 20 height 18
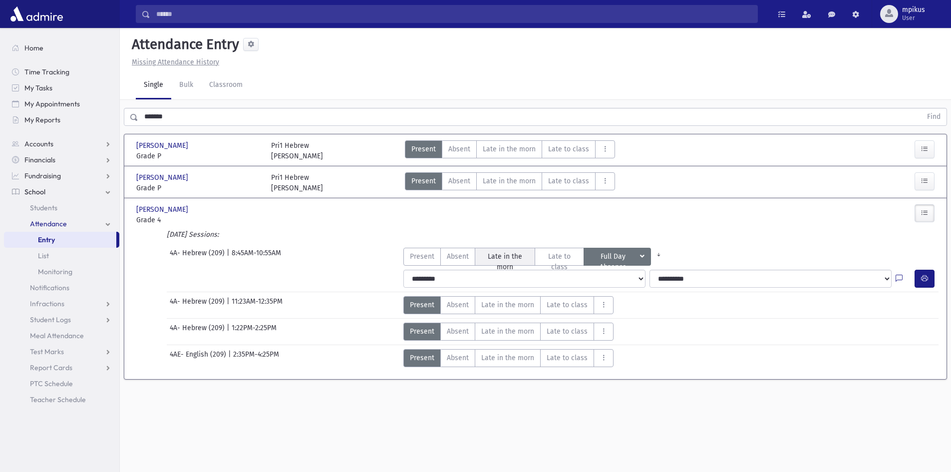
click at [524, 257] on span "Late in the morn" at bounding box center [504, 261] width 47 height 21
click at [924, 280] on icon "button" at bounding box center [924, 278] width 7 height 8
